Goal: Task Accomplishment & Management: Use online tool/utility

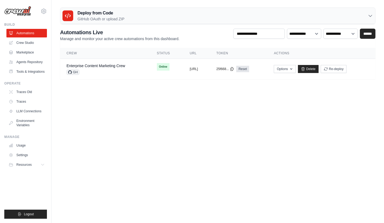
click at [147, 111] on body "jack_zhang2017@outlook.com Settings Build Automations" at bounding box center [192, 111] width 384 height 223
click at [106, 70] on div "GH" at bounding box center [95, 72] width 59 height 5
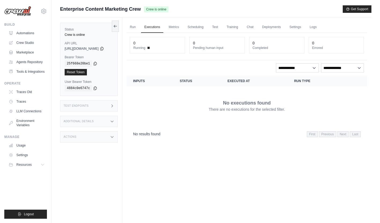
click at [267, 26] on ul "Run Executions Metrics Scheduling Test Training Chat Deployments Settings Logs" at bounding box center [246, 27] width 240 height 11
click at [254, 29] on link "Chat" at bounding box center [249, 27] width 13 height 11
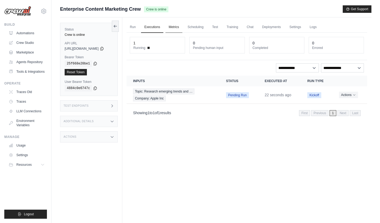
click at [182, 26] on link "Metrics" at bounding box center [173, 27] width 17 height 11
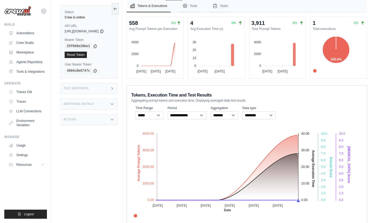
scroll to position [47, 0]
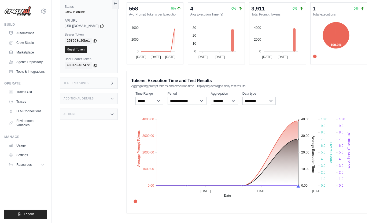
click at [129, 77] on div "Run Executions Metrics Scheduling Test Training Chat Deployments Settings Logs …" at bounding box center [246, 94] width 249 height 248
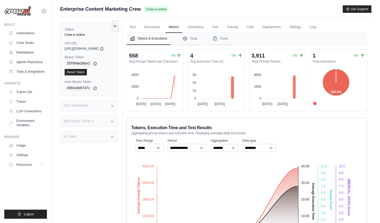
click at [310, 127] on div "Tokens, Execution Time and Test Results Aggregating prompt tokens and execution…" at bounding box center [246, 130] width 231 height 12
click at [371, 122] on div "Submit a support request Describe your issue or question * Please be specific a…" at bounding box center [215, 135] width 328 height 260
click at [205, 27] on link "Scheduling" at bounding box center [195, 27] width 22 height 11
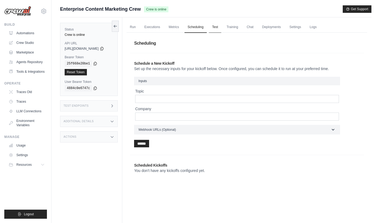
click at [221, 28] on link "Test" at bounding box center [215, 27] width 12 height 11
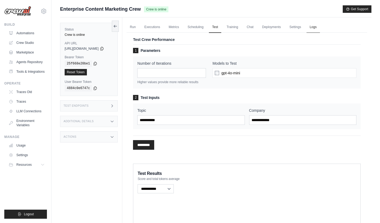
click at [320, 31] on link "Logs" at bounding box center [312, 27] width 13 height 11
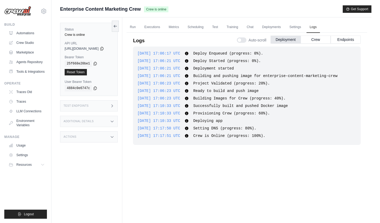
click at [221, 135] on span "Crew is Online (progress: 100%)." at bounding box center [229, 136] width 72 height 4
click at [303, 27] on link "Settings" at bounding box center [295, 27] width 18 height 11
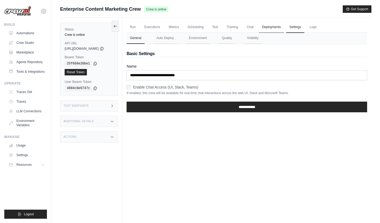
click at [282, 27] on link "Deployments" at bounding box center [271, 27] width 25 height 11
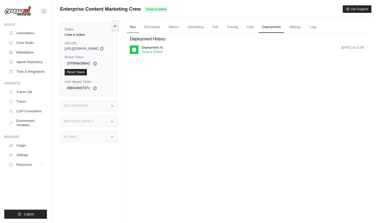
click at [139, 27] on link "Run" at bounding box center [132, 27] width 12 height 11
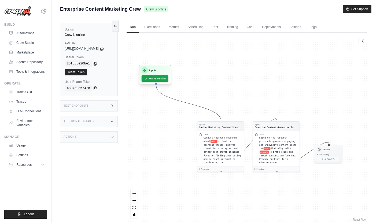
drag, startPoint x: 167, startPoint y: 106, endPoint x: 158, endPoint y: 66, distance: 40.5
click at [158, 66] on div "Agent Senior Marketing Content Strat... Task Conduct thorough research about to…" at bounding box center [246, 128] width 240 height 190
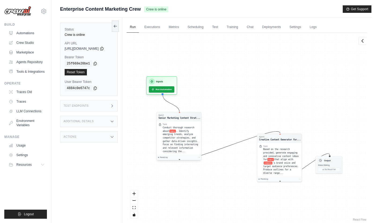
drag, startPoint x: 230, startPoint y: 147, endPoint x: 182, endPoint y: 126, distance: 52.9
click at [182, 126] on div "Conduct thorough research about topic . Identify emerging trends, analyze compe…" at bounding box center [181, 139] width 36 height 27
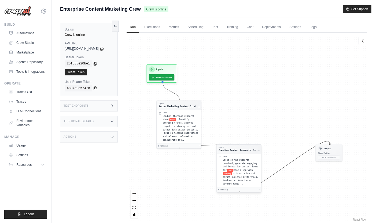
drag, startPoint x: 277, startPoint y: 140, endPoint x: 237, endPoint y: 147, distance: 41.2
click at [237, 147] on div "Agent Creative Content Generator for..." at bounding box center [239, 149] width 44 height 9
click at [178, 120] on span ". Identify emerging trends, analyze competitor strategies, and gather data-driv…" at bounding box center [180, 129] width 35 height 23
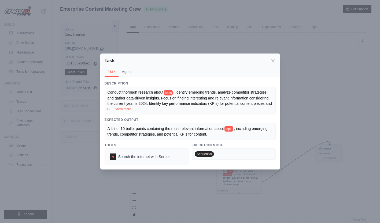
click at [118, 130] on span "A list of 10 bullet points containing the most relevant information about" at bounding box center [165, 129] width 116 height 4
click at [135, 133] on span ", including emerging trends, competitor strategies, and potential KPIs for cont…" at bounding box center [187, 132] width 161 height 10
click at [232, 136] on div "A list of 10 bullet points containing the most relevant information about topic…" at bounding box center [189, 131] width 165 height 11
click at [131, 109] on button "Show more" at bounding box center [123, 109] width 16 height 4
click at [145, 111] on div "Conduct thorough research about topic . Identify emerging trends, analyze compe…" at bounding box center [189, 101] width 165 height 22
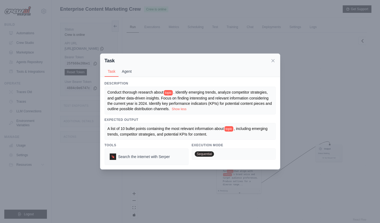
click at [127, 69] on button "Agent" at bounding box center [126, 71] width 16 height 10
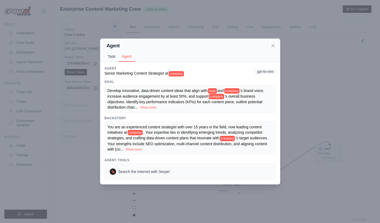
click at [114, 57] on button "Task" at bounding box center [111, 56] width 14 height 10
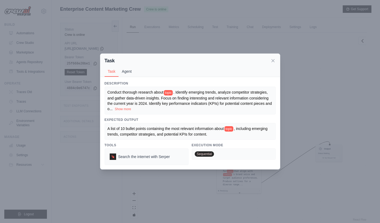
click at [127, 72] on button "Agent" at bounding box center [126, 71] width 16 height 10
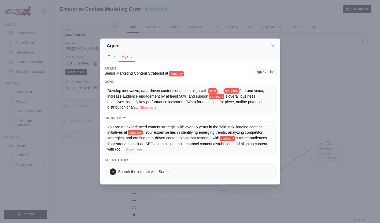
click at [172, 137] on span ". Your expertise lies in identifying emerging trends, analyzing competitor stra…" at bounding box center [184, 135] width 155 height 10
click at [272, 45] on icon at bounding box center [272, 45] width 3 height 3
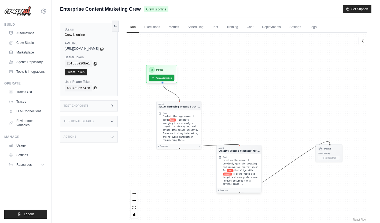
click at [240, 163] on span "Based on the research provided, generate engaging and innovative content ideas …" at bounding box center [240, 165] width 35 height 13
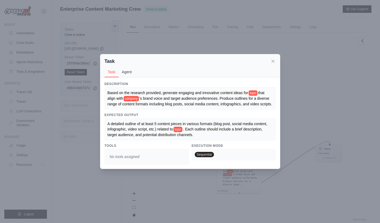
click at [129, 70] on button "Agent" at bounding box center [126, 72] width 16 height 10
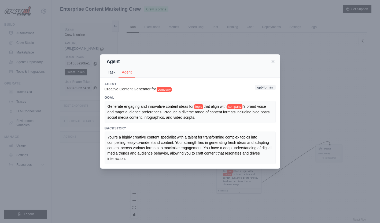
click at [114, 73] on button "Task" at bounding box center [111, 72] width 14 height 10
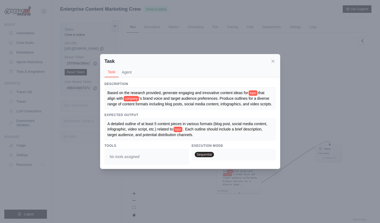
click at [207, 122] on div "A detailed outline of at least 5 content pieces in various formats (blog post, …" at bounding box center [189, 129] width 171 height 22
click at [272, 58] on icon at bounding box center [272, 60] width 5 height 5
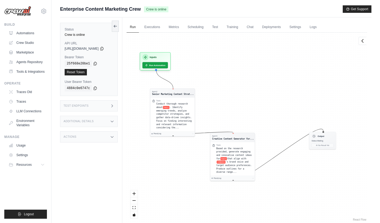
drag, startPoint x: 256, startPoint y: 115, endPoint x: 250, endPoint y: 102, distance: 14.1
click at [250, 102] on div "Agent Senior Marketing Content Strat... Task Conduct thorough research about to…" at bounding box center [246, 128] width 240 height 190
click at [234, 103] on div "Agent Senior Marketing Content Strat... Task Conduct thorough research about to…" at bounding box center [246, 128] width 240 height 190
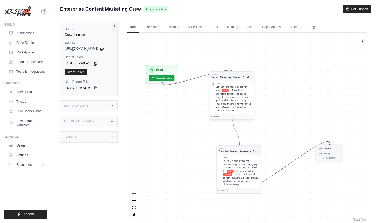
drag, startPoint x: 195, startPoint y: 105, endPoint x: 248, endPoint y: 76, distance: 60.3
click at [248, 76] on div "Agent Senior Marketing Content Strat..." at bounding box center [232, 76] width 42 height 5
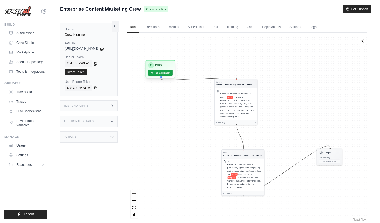
drag, startPoint x: 168, startPoint y: 69, endPoint x: 162, endPoint y: 61, distance: 10.2
click at [162, 61] on div "Inputs Run Automation" at bounding box center [160, 69] width 30 height 18
click at [25, 43] on link "Crew Studio" at bounding box center [27, 43] width 40 height 9
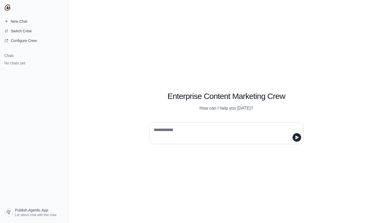
click at [179, 131] on textarea at bounding box center [224, 133] width 144 height 15
click at [210, 132] on textarea at bounding box center [224, 133] width 144 height 15
type textarea "*"
type textarea "**********"
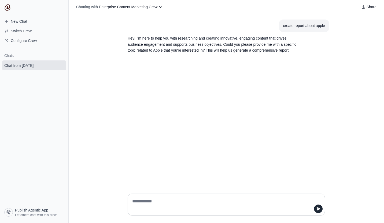
click at [173, 52] on p "Hey! I'm here to help you with researching and creating innovative, engaging co…" at bounding box center [213, 44] width 171 height 18
copy p "Apple"
click at [148, 203] on textarea at bounding box center [224, 204] width 187 height 15
paste textarea "*****"
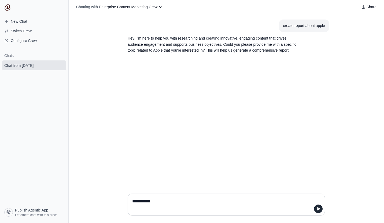
type textarea "**********"
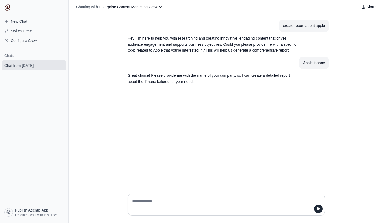
click at [158, 198] on textarea at bounding box center [224, 204] width 187 height 15
click at [155, 202] on textarea at bounding box center [224, 204] width 187 height 15
type textarea "*********"
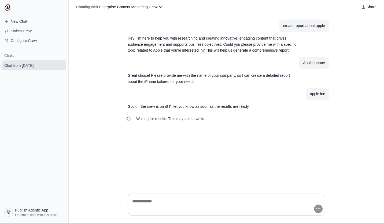
click at [178, 122] on span "Waiting for results. This may take a while..." at bounding box center [171, 118] width 71 height 5
click at [330, 133] on div "create report about apple Hey! I'm here to help you with researching and creati…" at bounding box center [226, 102] width 315 height 176
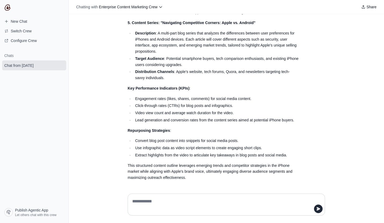
scroll to position [369, 0]
click at [164, 200] on textarea at bounding box center [226, 204] width 190 height 15
type textarea "*"
click at [258, 130] on p "Repurposing Strategies :" at bounding box center [213, 131] width 171 height 6
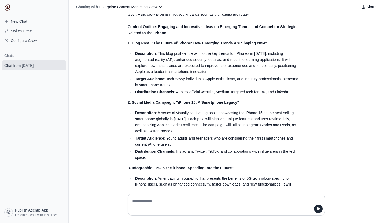
scroll to position [93, 0]
click at [259, 132] on li "Description : A series of visually captivating posts showcasing the iPhone 15 a…" at bounding box center [216, 122] width 166 height 24
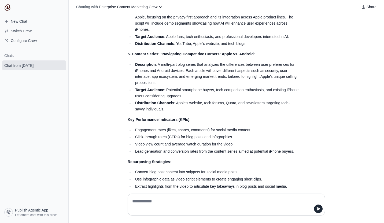
scroll to position [369, 0]
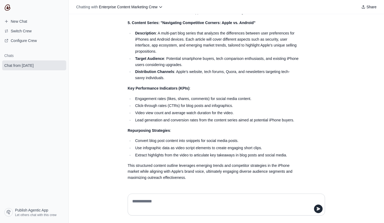
click at [151, 200] on textarea at bounding box center [226, 204] width 190 height 15
type textarea "*"
type textarea "**********"
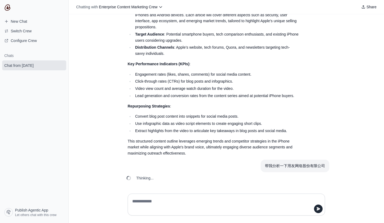
scroll to position [400, 0]
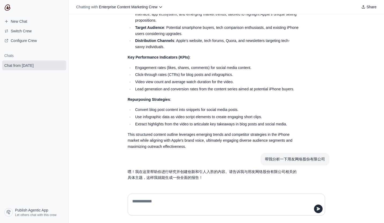
click at [169, 202] on textarea at bounding box center [226, 204] width 190 height 15
type textarea "*"
type textarea "**"
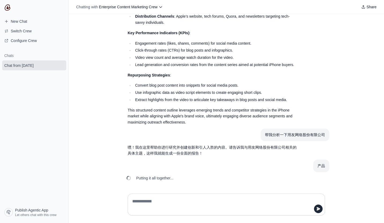
scroll to position [425, 0]
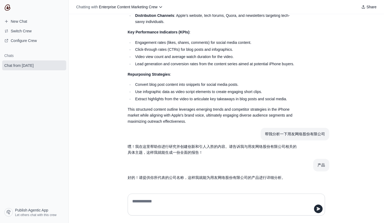
click at [154, 203] on textarea at bounding box center [226, 204] width 190 height 15
type textarea "****"
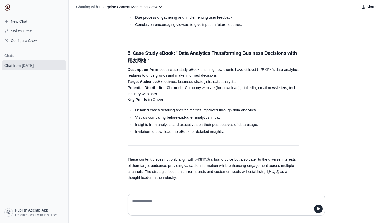
scroll to position [982, 0]
click at [337, 149] on div "create report about apple Hey! I'm here to help you with researching and creati…" at bounding box center [226, 102] width 315 height 176
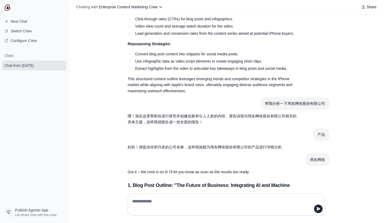
scroll to position [435, 0]
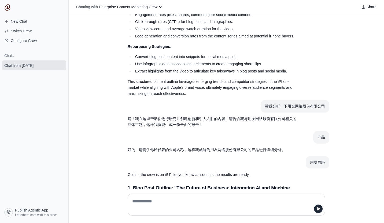
click at [111, 178] on div "create report about apple Hey! I'm here to help you with researching and creati…" at bounding box center [226, 102] width 315 height 176
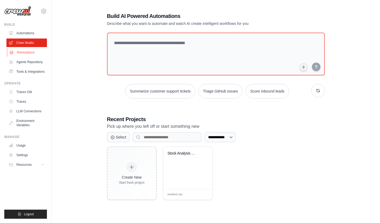
click at [24, 52] on link "Marketplace" at bounding box center [27, 52] width 40 height 9
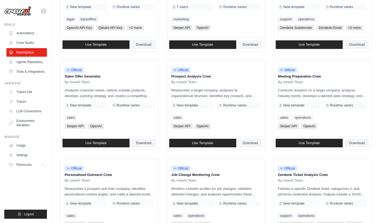
scroll to position [121, 0]
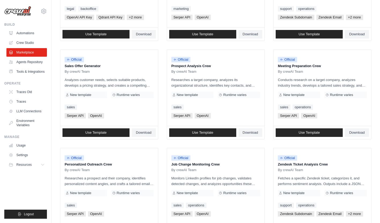
click at [163, 69] on ul "Official Contract Analysis Template By crewAI Team Analyzes contracts to extrac…" at bounding box center [215, 144] width 311 height 386
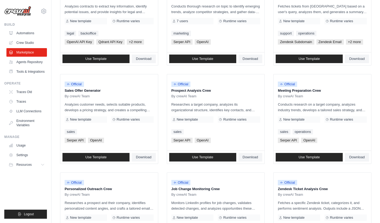
scroll to position [183, 0]
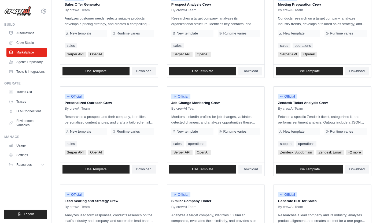
click at [160, 129] on ul "Official Contract Analysis Template By crewAI Team Analyzes contracts to extrac…" at bounding box center [215, 82] width 311 height 386
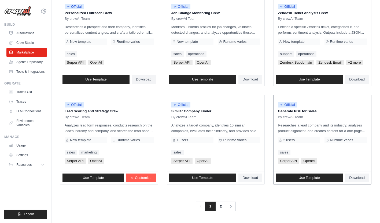
scroll to position [288, 0]
click at [293, 162] on span "Serper API" at bounding box center [288, 161] width 21 height 5
click at [310, 162] on span "OpenAI" at bounding box center [309, 161] width 16 height 5
click at [328, 161] on div "Serper API OpenAI" at bounding box center [322, 161] width 89 height 5
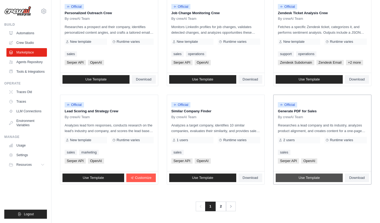
click at [313, 179] on span "Use Template" at bounding box center [308, 178] width 21 height 4
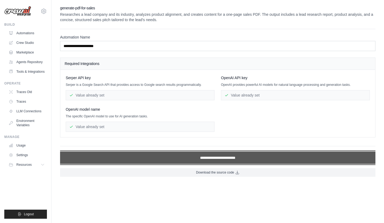
click at [223, 159] on input "**********" at bounding box center [217, 158] width 315 height 12
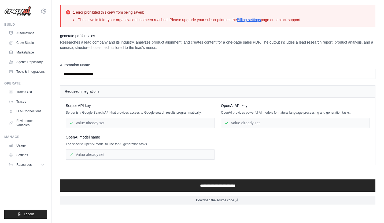
click at [96, 20] on li "The crew limit for your organization has been reached. Please upgrade your subs…" at bounding box center [187, 19] width 228 height 5
click at [90, 125] on div "Value already set" at bounding box center [140, 123] width 149 height 10
click at [221, 132] on div "Serper API key Serper is a Google Search API that provides access to Google sea…" at bounding box center [218, 131] width 304 height 57
click at [232, 141] on div "Serper API key Serper is a Google Search API that provides access to Google sea…" at bounding box center [218, 131] width 304 height 57
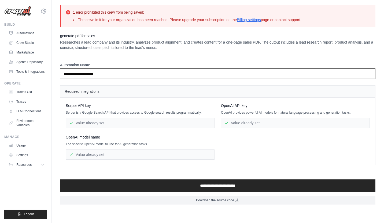
click at [115, 75] on input "**********" at bounding box center [217, 74] width 315 height 10
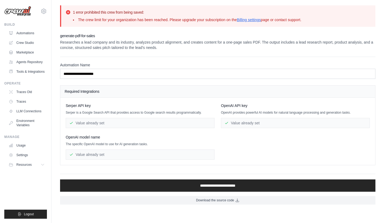
click at [154, 58] on div "**********" at bounding box center [217, 68] width 315 height 22
click at [96, 36] on h2 "generate-pdf-for-sales" at bounding box center [217, 35] width 315 height 5
click at [56, 109] on div "**********" at bounding box center [217, 105] width 332 height 200
click at [24, 36] on link "Automations" at bounding box center [27, 33] width 40 height 9
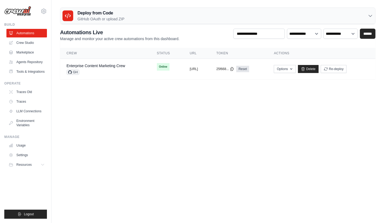
click at [146, 82] on main "Deploy from Code GitHub OAuth or upload ZIP GitHub OAuth Upload ZIP Connect Git…" at bounding box center [217, 45] width 332 height 91
click at [21, 53] on link "Marketplace" at bounding box center [27, 52] width 40 height 9
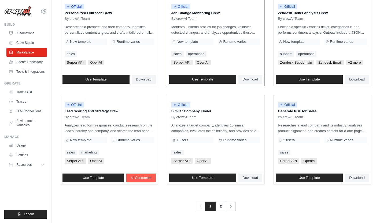
scroll to position [288, 0]
click at [248, 178] on span "Download" at bounding box center [250, 178] width 16 height 4
click at [357, 180] on span "Download" at bounding box center [357, 178] width 16 height 4
